Goal: Transaction & Acquisition: Purchase product/service

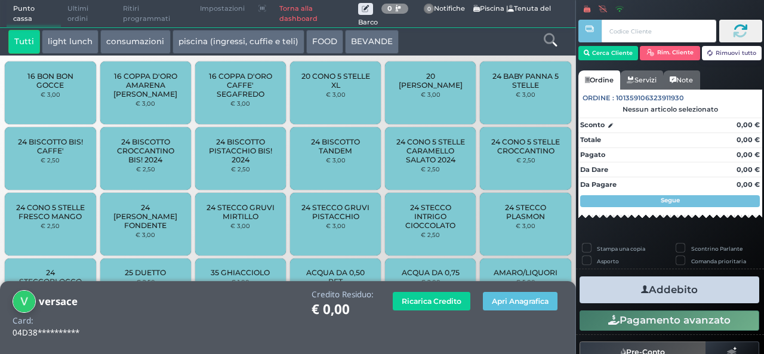
click at [517, 294] on button "Apri Anagrafica" at bounding box center [520, 301] width 75 height 19
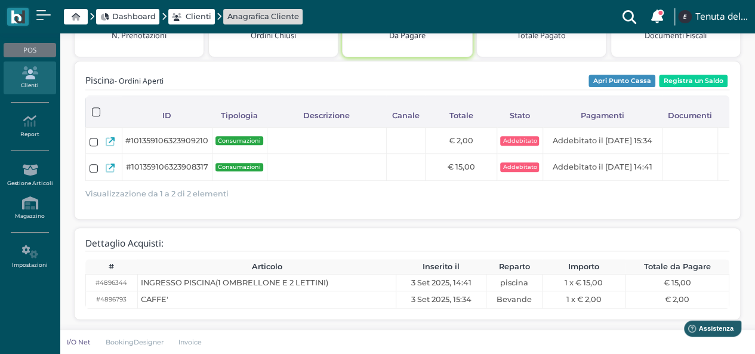
scroll to position [227, 0]
click at [691, 74] on button "Registra un Saldo" at bounding box center [693, 80] width 69 height 13
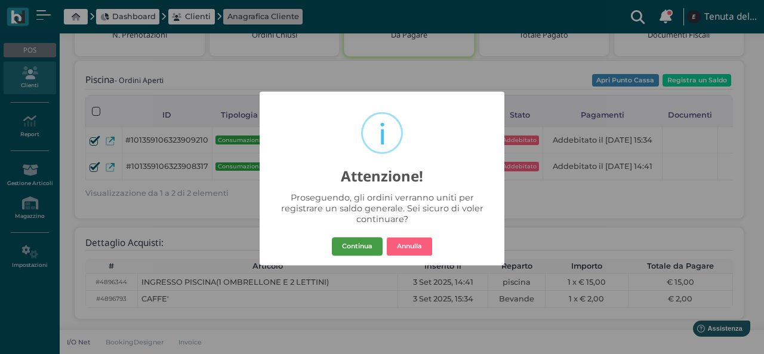
click at [359, 249] on button "Continua" at bounding box center [357, 246] width 51 height 19
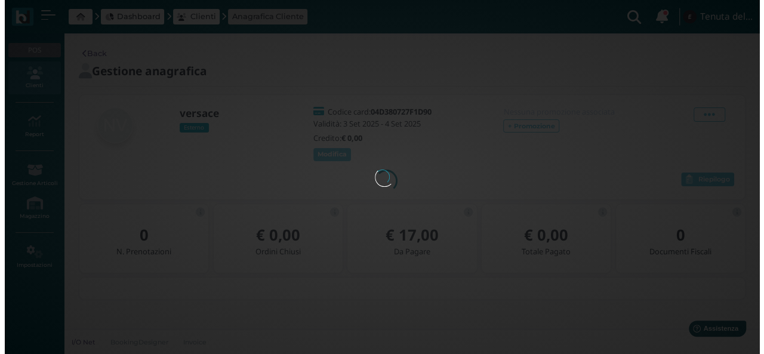
scroll to position [0, 0]
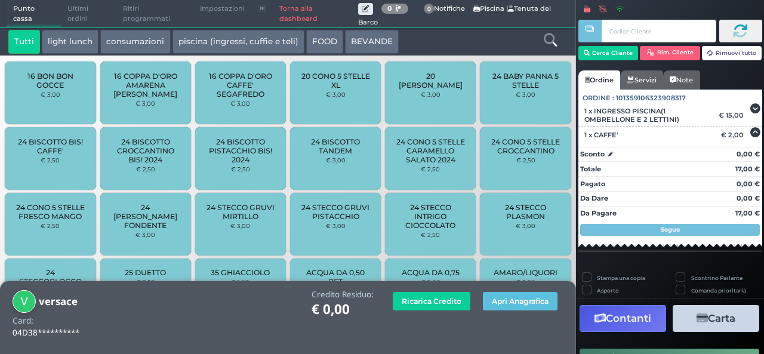
click at [626, 318] on button "Contanti" at bounding box center [623, 318] width 87 height 27
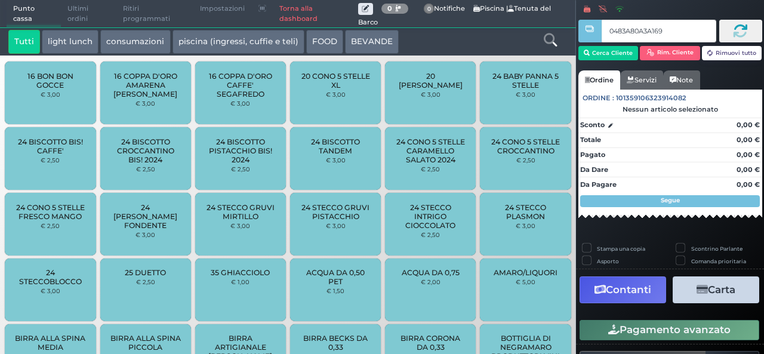
type input "0483A80A3A1691"
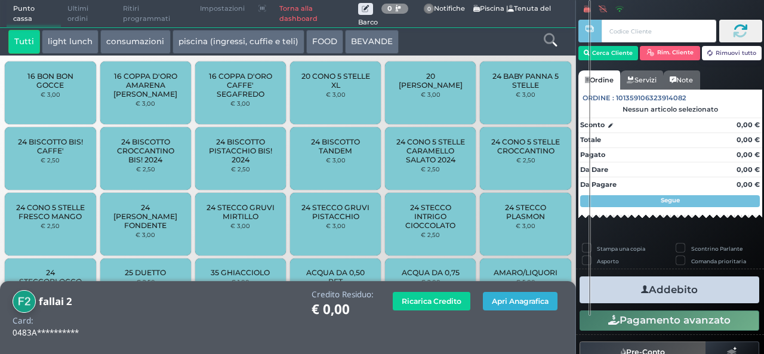
click at [515, 303] on button "Apri Anagrafica" at bounding box center [520, 301] width 75 height 19
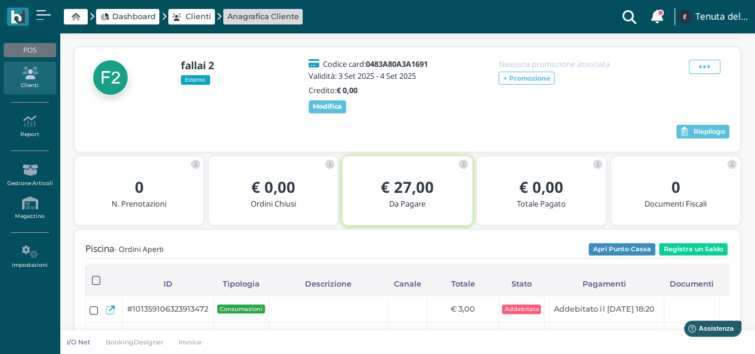
scroll to position [66, 0]
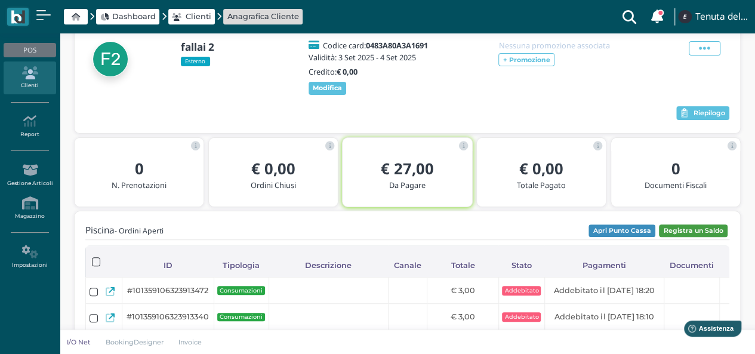
click at [700, 230] on button "Registra un Saldo" at bounding box center [693, 231] width 69 height 13
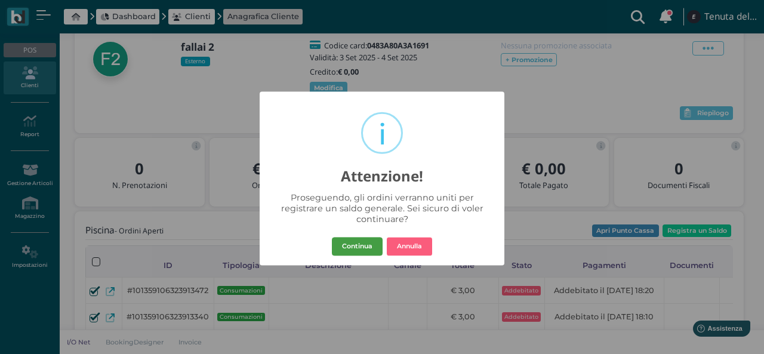
click at [363, 247] on button "Continua" at bounding box center [357, 246] width 51 height 19
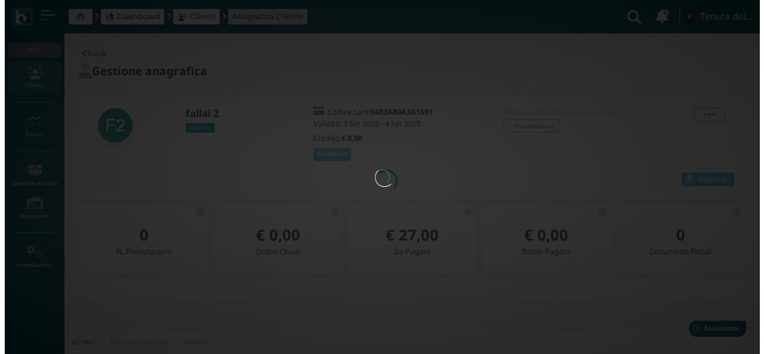
scroll to position [0, 0]
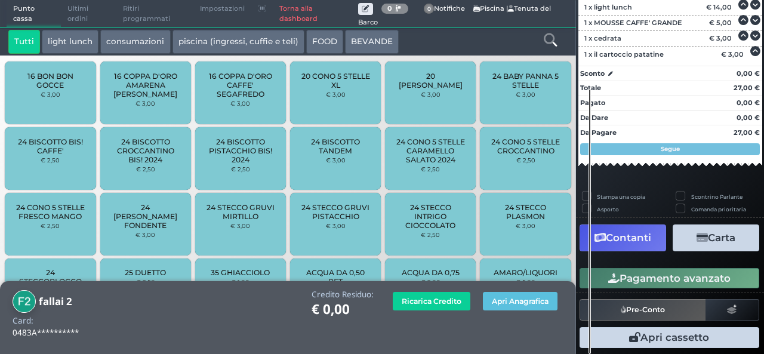
scroll to position [171, 0]
click at [712, 244] on button "Carta" at bounding box center [716, 238] width 87 height 27
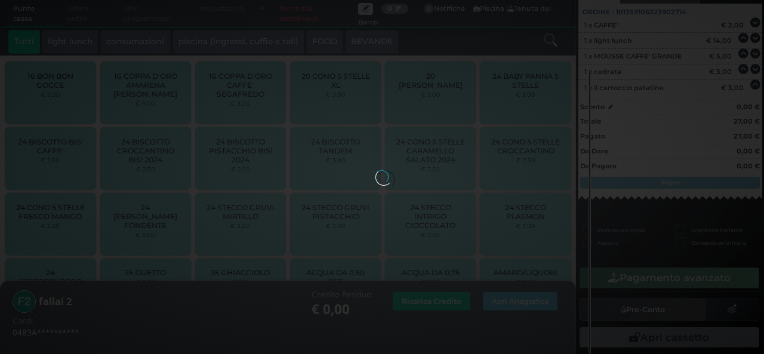
scroll to position [122, 0]
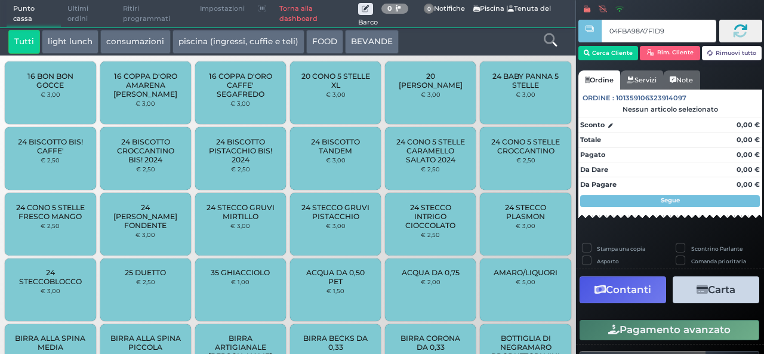
type input "04FBA98A7F1D90"
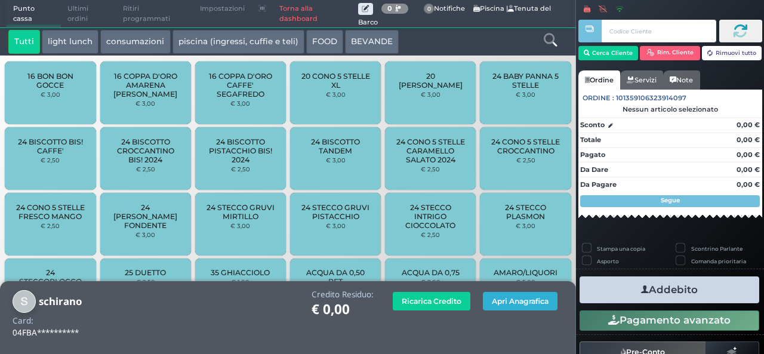
click at [515, 308] on button "Apri Anagrafica" at bounding box center [520, 301] width 75 height 19
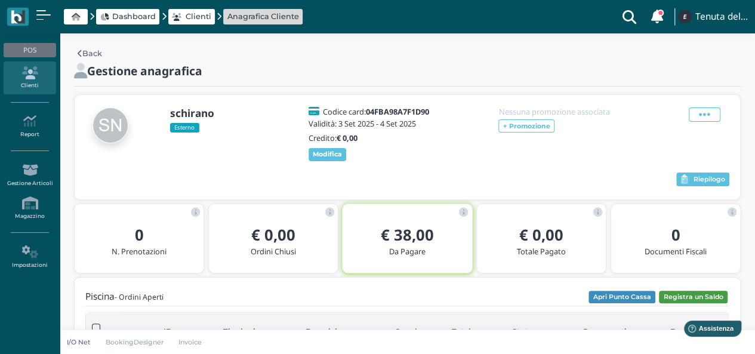
click at [684, 294] on button "Registra un Saldo" at bounding box center [693, 297] width 69 height 13
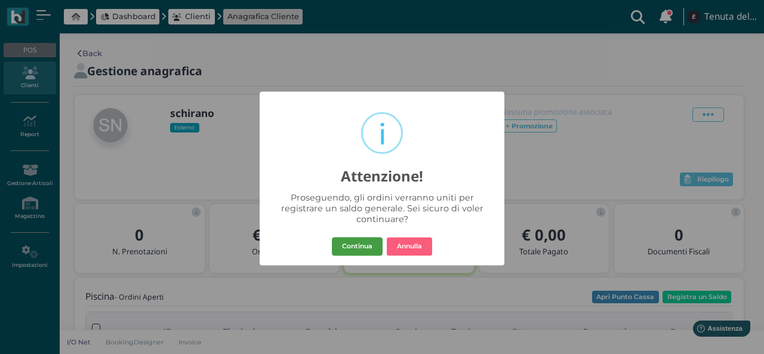
click at [346, 246] on button "Continua" at bounding box center [357, 246] width 51 height 19
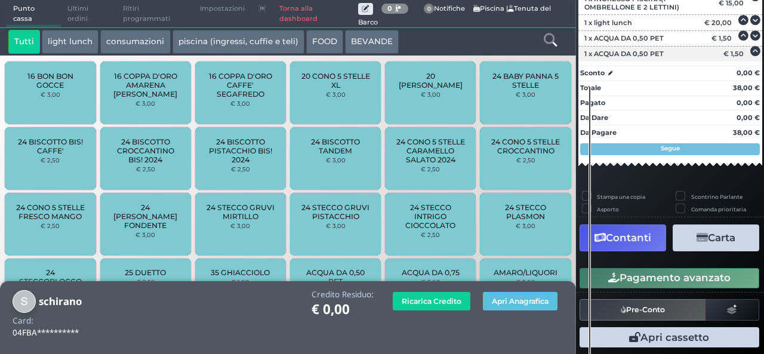
scroll to position [161, 0]
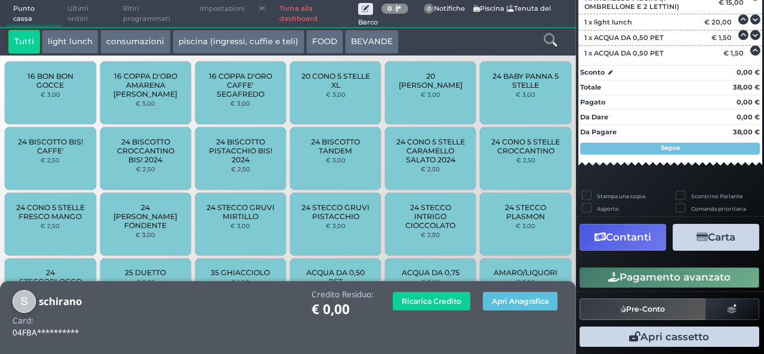
click at [719, 247] on button "Carta" at bounding box center [716, 237] width 87 height 27
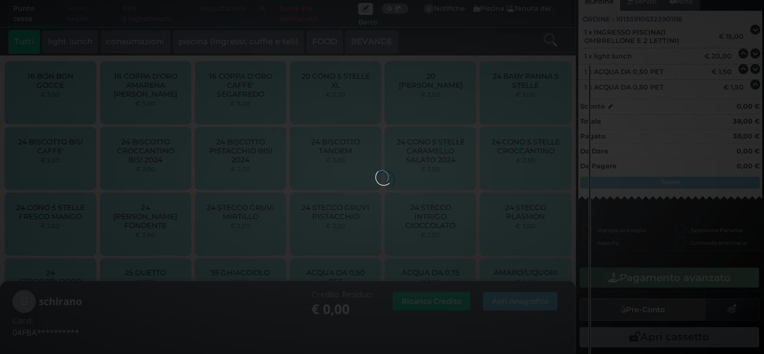
scroll to position [112, 0]
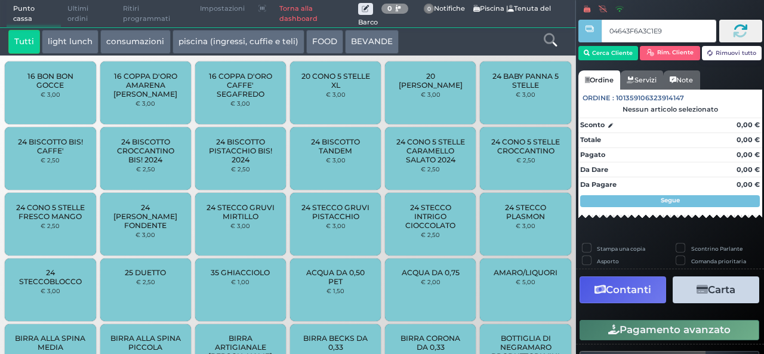
type input "04643F6A3C1E90"
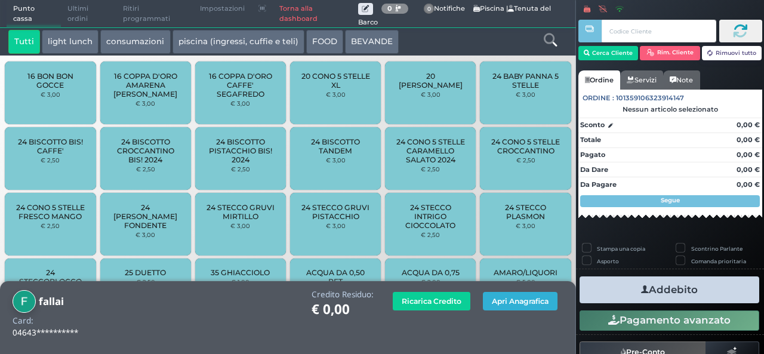
click at [517, 299] on button "Apri Anagrafica" at bounding box center [520, 301] width 75 height 19
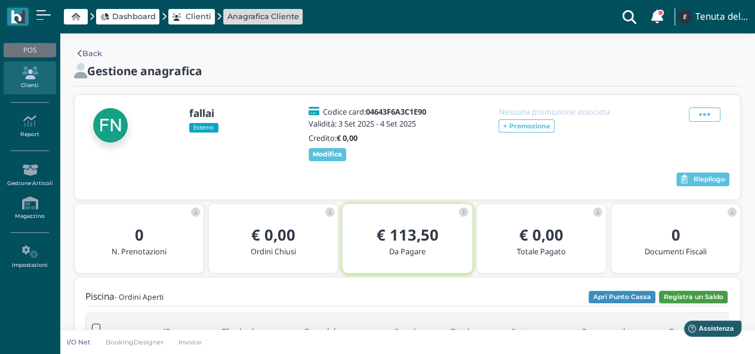
click at [683, 300] on button "Registra un Saldo" at bounding box center [693, 297] width 69 height 13
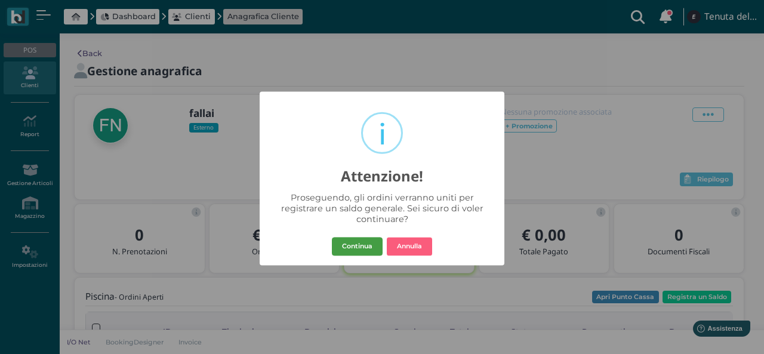
click at [353, 250] on button "Continua" at bounding box center [357, 246] width 51 height 19
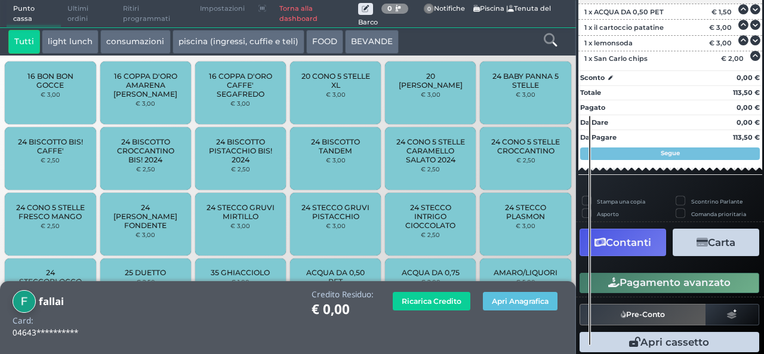
scroll to position [271, 0]
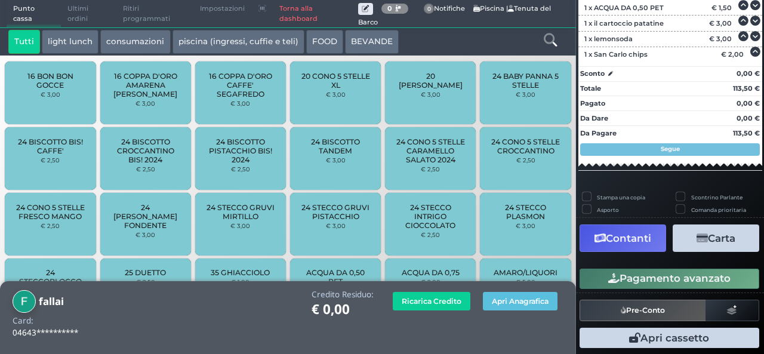
click at [712, 245] on button "Carta" at bounding box center [716, 238] width 87 height 27
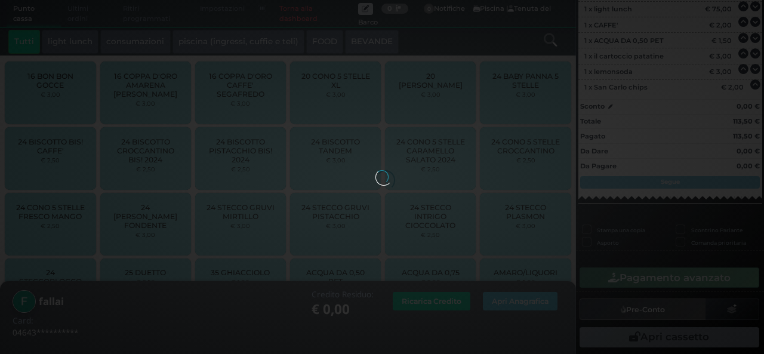
scroll to position [223, 0]
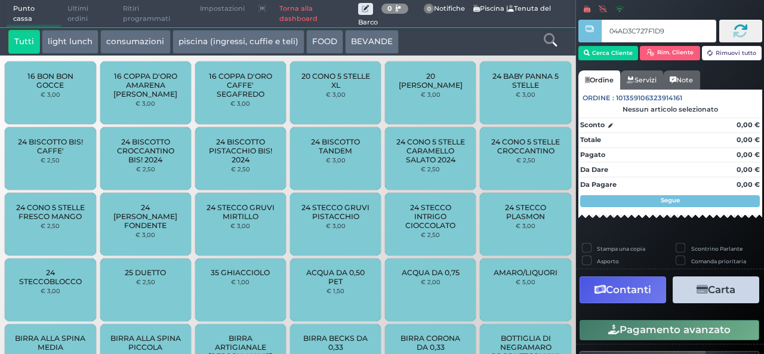
type input "04AD3C727F1D94"
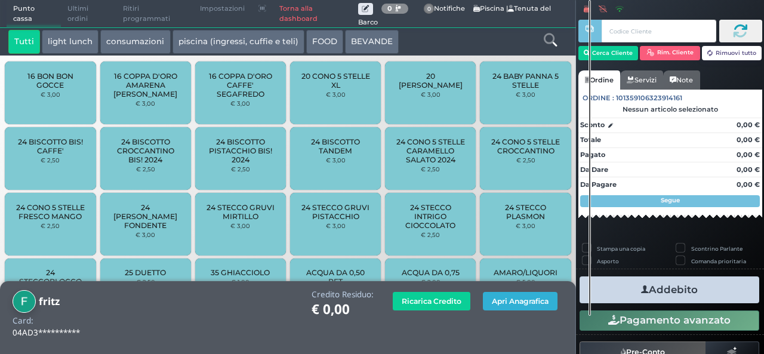
click at [502, 303] on button "Apri Anagrafica" at bounding box center [520, 301] width 75 height 19
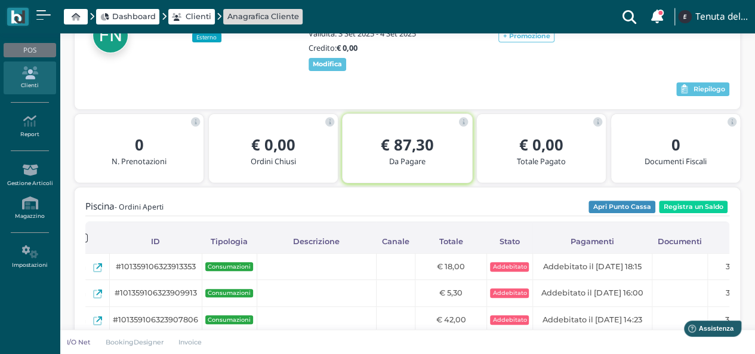
scroll to position [0, 16]
click at [709, 213] on button "Registra un Saldo" at bounding box center [693, 207] width 69 height 13
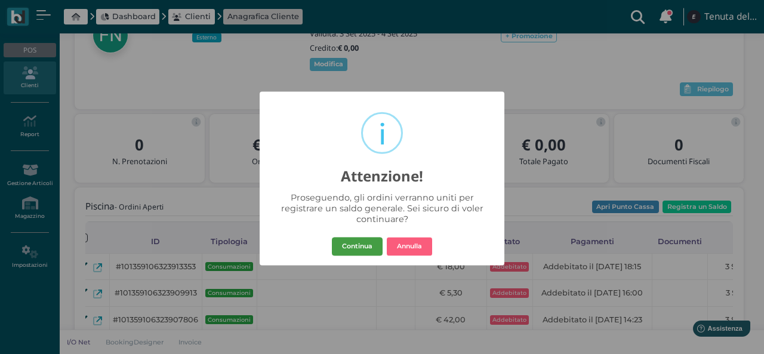
click at [352, 243] on button "Continua" at bounding box center [357, 246] width 51 height 19
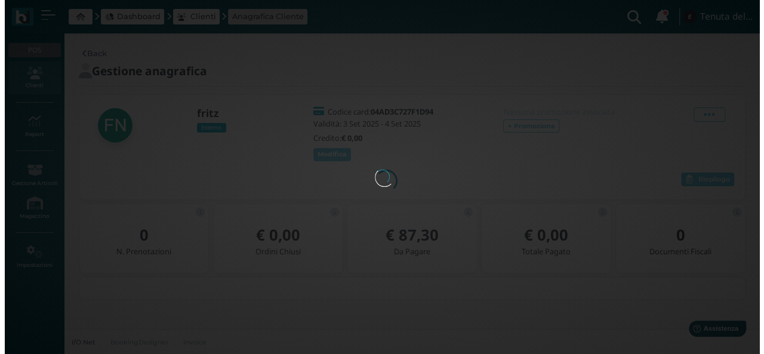
scroll to position [0, 0]
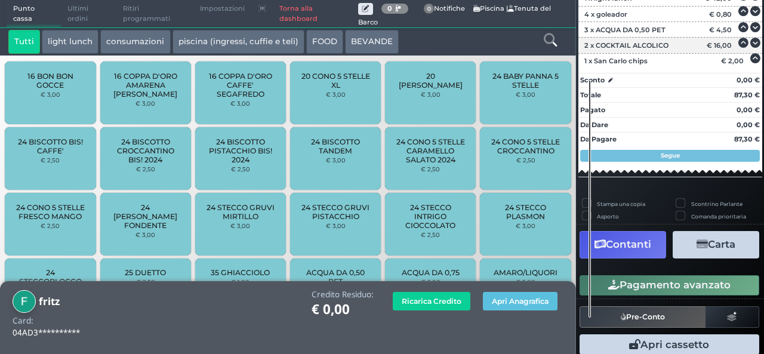
scroll to position [249, 0]
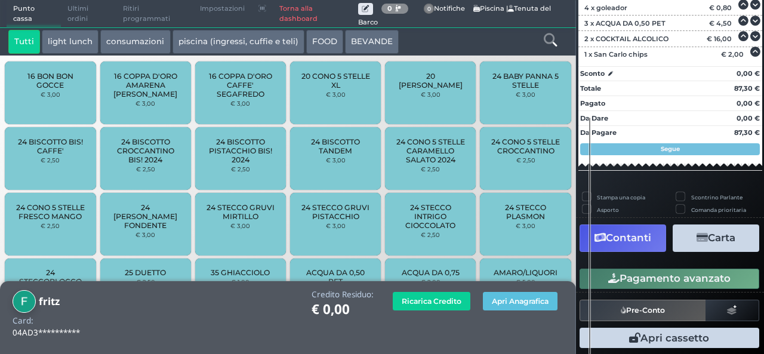
click at [714, 243] on button "Carta" at bounding box center [716, 238] width 87 height 27
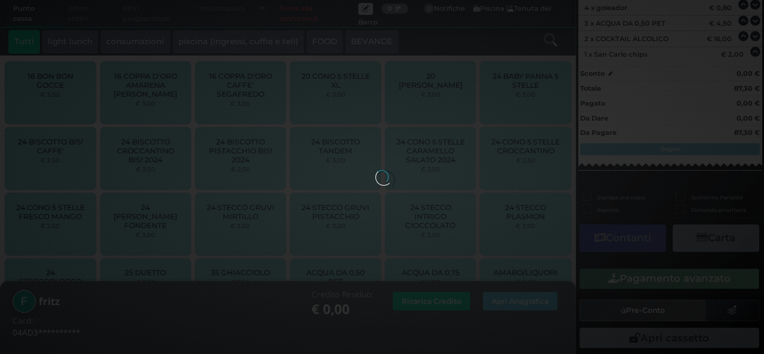
scroll to position [201, 0]
